Goal: Transaction & Acquisition: Book appointment/travel/reservation

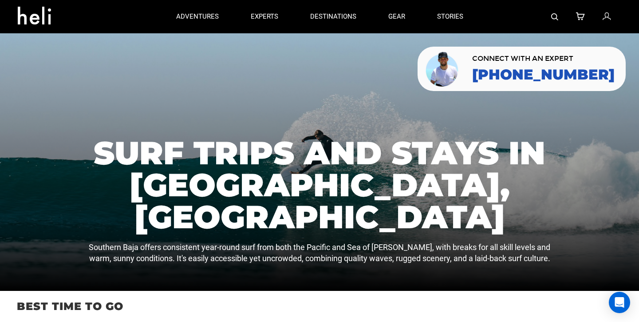
click at [554, 18] on img at bounding box center [554, 16] width 7 height 7
click at [555, 15] on img at bounding box center [554, 16] width 7 height 7
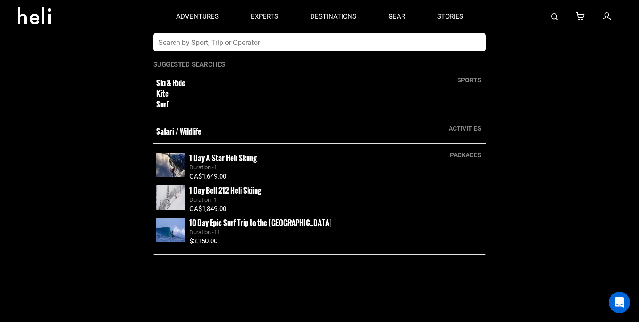
click at [441, 42] on input "text" at bounding box center [310, 42] width 314 height 18
type input "lamangata"
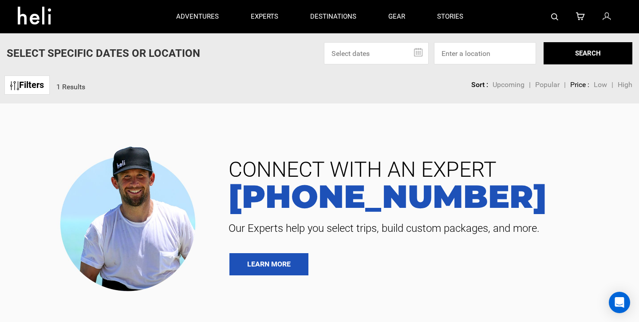
click at [550, 24] on div at bounding box center [550, 16] width 142 height 33
click at [558, 15] on div "adventures experts destinations gear stories search cart sign in search lamanga…" at bounding box center [319, 287] width 639 height 575
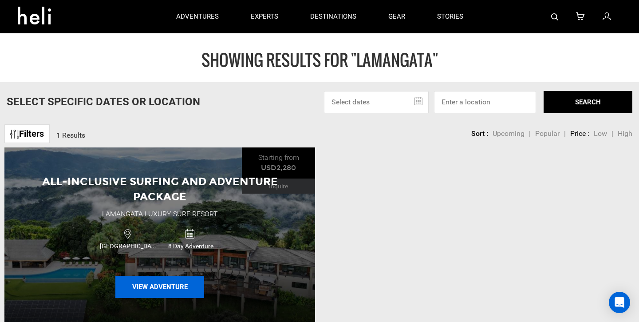
click at [169, 285] on button "View Adventure" at bounding box center [159, 286] width 89 height 22
